Goal: Check status: Check status

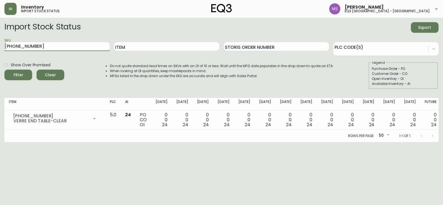
click at [0, 47] on main "Import Stock Status Export SKU [PHONE_NUMBER] Item Storis Order Number PLC Code…" at bounding box center [221, 80] width 443 height 124
type input "[PHONE_NUMBER]"
click at [4, 70] on button "Filter" at bounding box center [18, 75] width 28 height 11
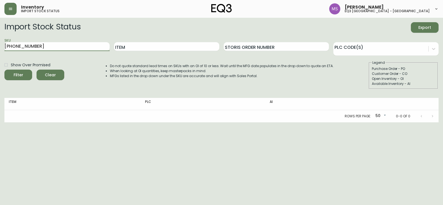
click at [136, 118] on div "Rows per page: 50 50 0-0 of 0" at bounding box center [221, 116] width 434 height 12
click at [138, 117] on div "Rows per page: 50 50 0-0 of 0" at bounding box center [221, 116] width 434 height 12
click at [144, 115] on div "Rows per page: 50 50 0-0 of 0" at bounding box center [221, 116] width 434 height 12
click at [146, 114] on div "Rows per page: 50 50 0-0 of 0" at bounding box center [221, 116] width 434 height 12
